Goal: Browse casually

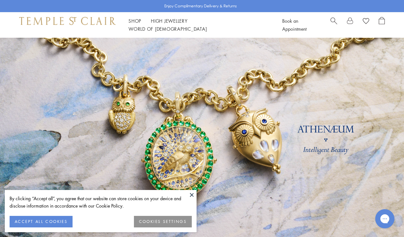
click at [194, 195] on button at bounding box center [192, 195] width 10 height 10
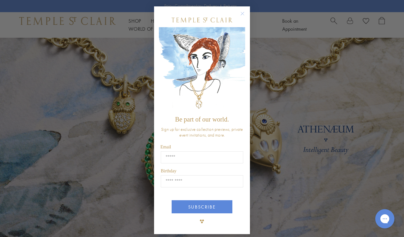
click at [242, 14] on circle "Close dialog" at bounding box center [243, 14] width 8 height 8
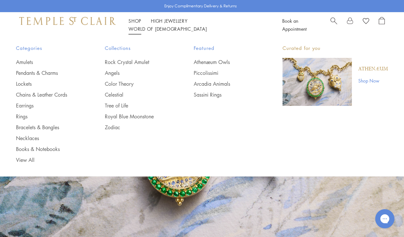
click at [137, 24] on link "Shop Shop" at bounding box center [135, 21] width 13 height 6
click at [49, 71] on link "Pendants & Charms" at bounding box center [47, 72] width 63 height 7
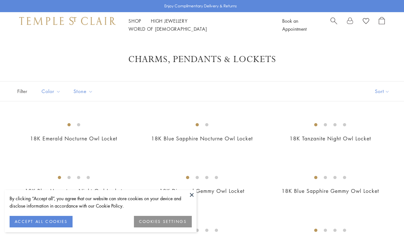
scroll to position [13, 0]
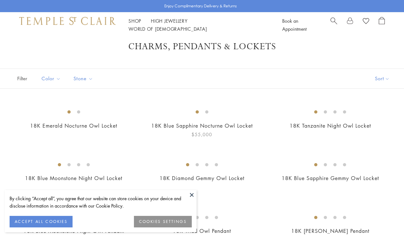
click at [190, 193] on button at bounding box center [192, 195] width 10 height 10
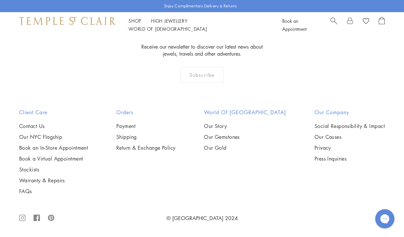
scroll to position [3450, 0]
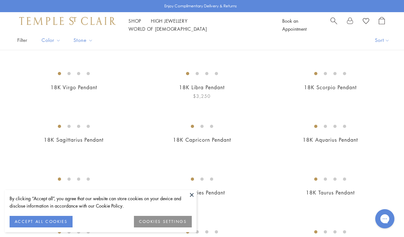
scroll to position [77, 0]
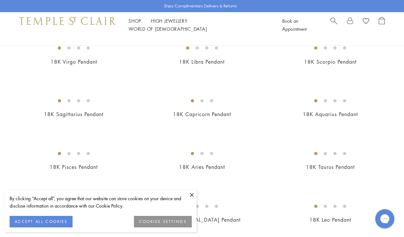
click at [193, 194] on button at bounding box center [192, 195] width 10 height 10
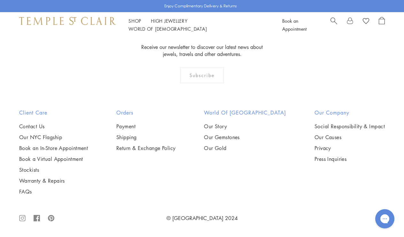
scroll to position [1777, 0]
click at [257, 34] on div "Shop Shop Categories Amulets Pendants & Charms Lockets Chains & Leather Cords E…" at bounding box center [202, 25] width 404 height 26
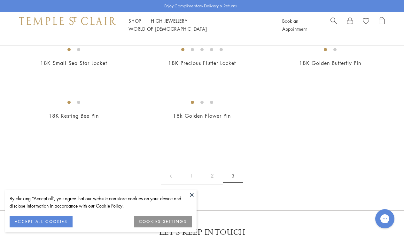
scroll to position [176, 0]
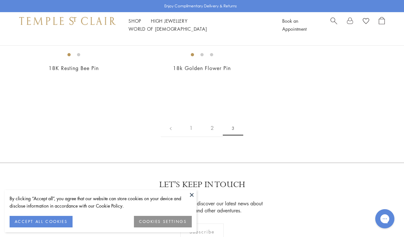
click at [193, 194] on button at bounding box center [192, 195] width 10 height 10
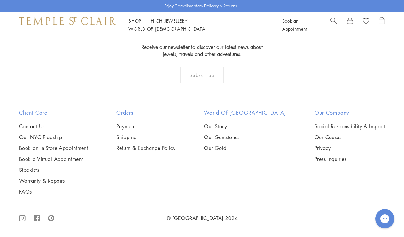
scroll to position [393, 0]
click at [166, 24] on link "High Jewellery High Jewellery" at bounding box center [169, 21] width 37 height 6
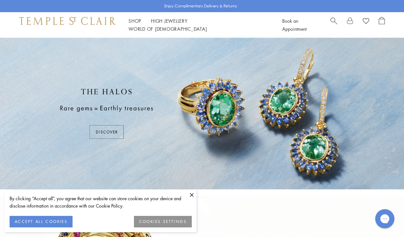
click at [192, 194] on button at bounding box center [192, 195] width 10 height 10
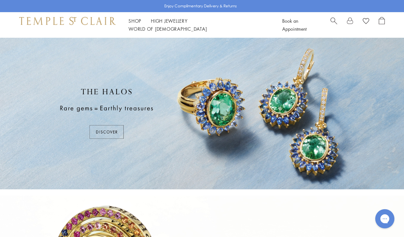
click at [163, 134] on div at bounding box center [202, 114] width 404 height 152
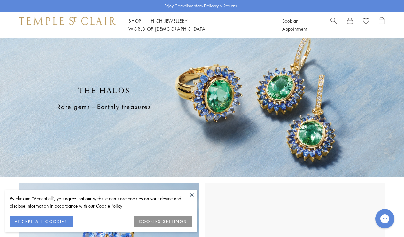
click at [193, 194] on button at bounding box center [192, 195] width 10 height 10
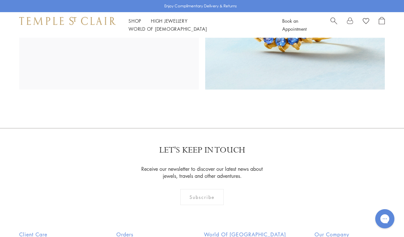
scroll to position [883, 0]
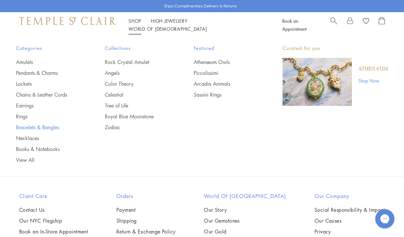
click at [44, 127] on link "Bracelets & Bangles" at bounding box center [47, 127] width 63 height 7
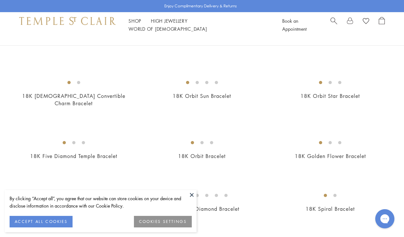
scroll to position [228, 0]
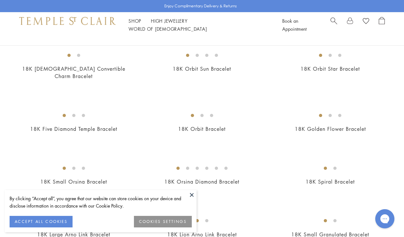
click at [191, 195] on button at bounding box center [192, 195] width 10 height 10
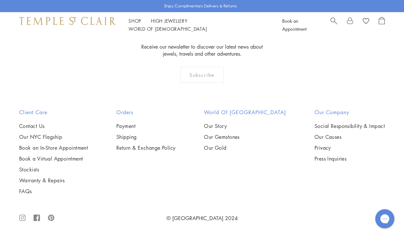
scroll to position [1974, 0]
